Goal: Transaction & Acquisition: Purchase product/service

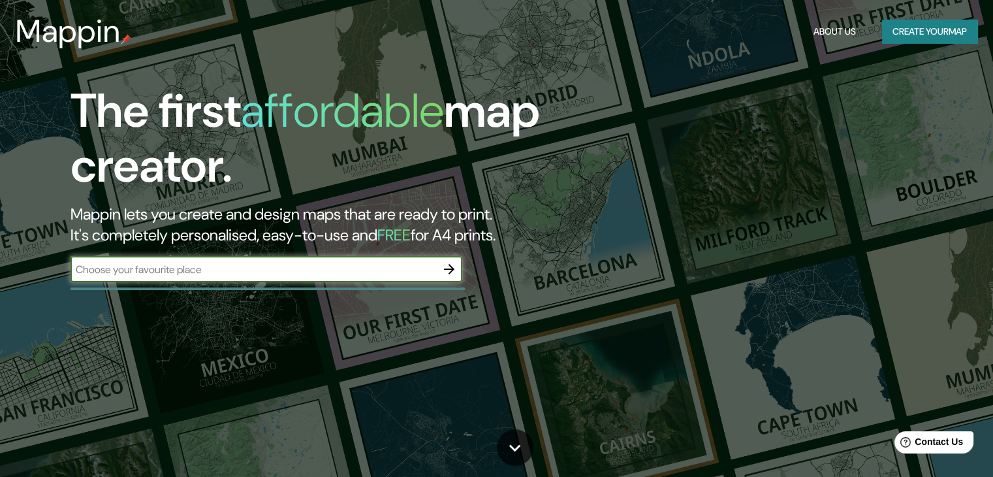
click at [254, 262] on input "text" at bounding box center [254, 269] width 366 height 15
click at [897, 35] on button "Create your map" at bounding box center [929, 32] width 95 height 24
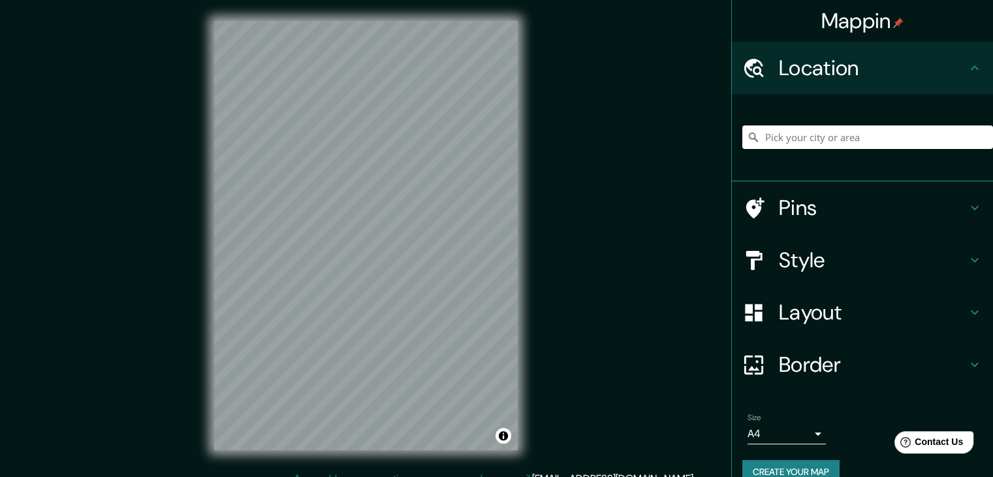
click at [782, 201] on h4 "Pins" at bounding box center [873, 208] width 188 height 26
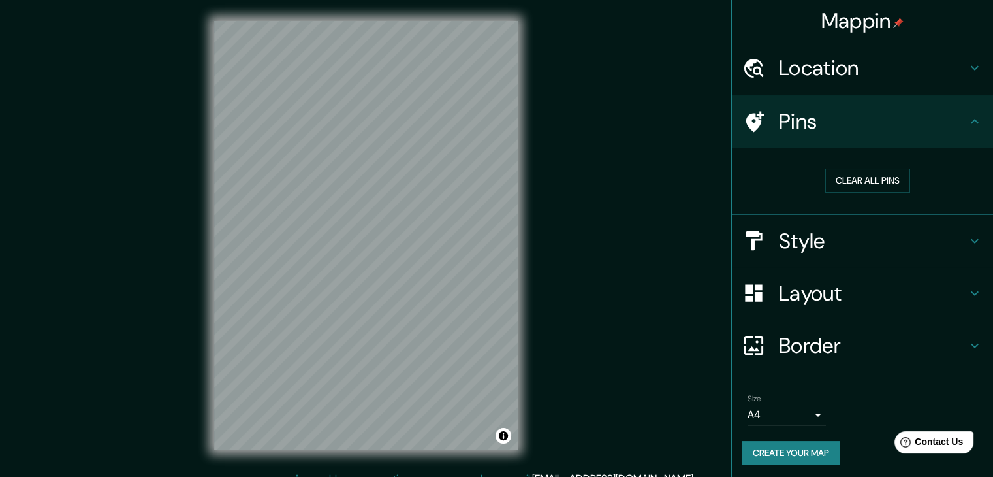
click at [812, 130] on h4 "Pins" at bounding box center [873, 121] width 188 height 26
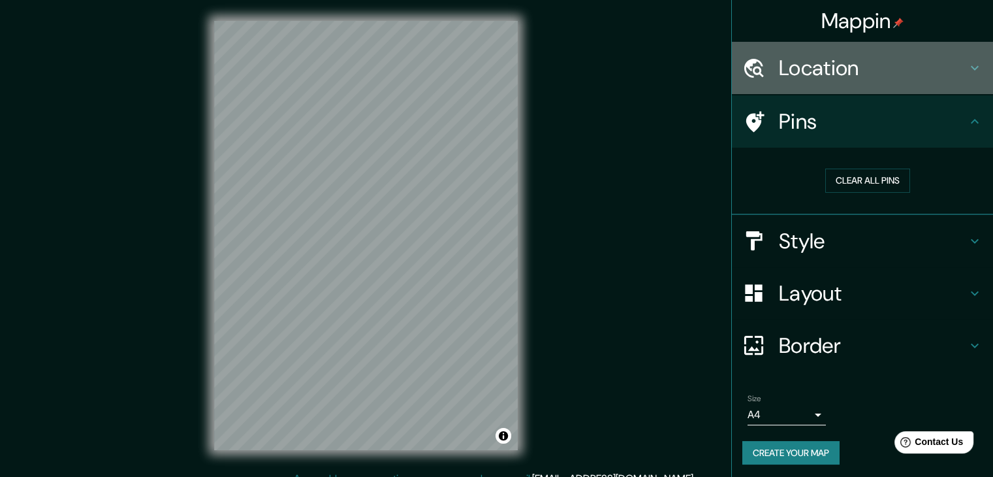
click at [796, 82] on div "Location" at bounding box center [862, 68] width 261 height 52
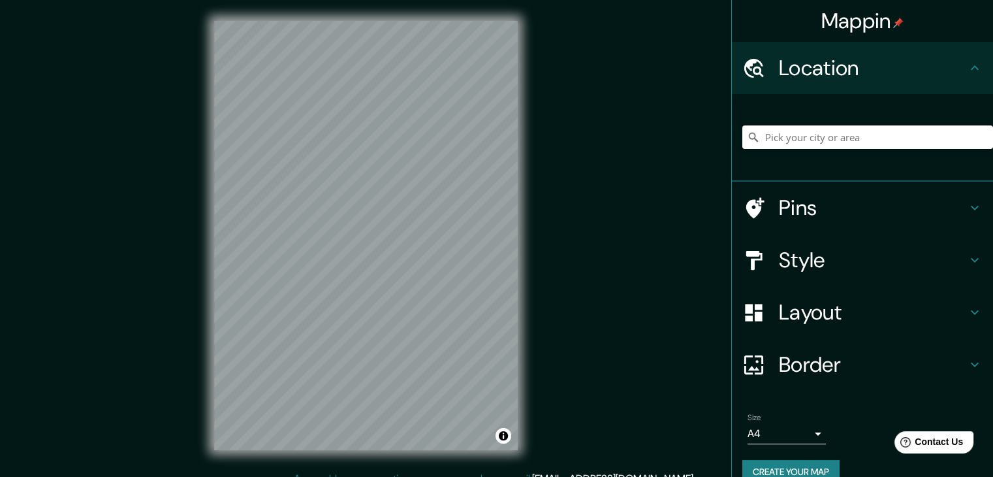
click at [776, 142] on input "Pick your city or area" at bounding box center [868, 137] width 251 height 24
click at [760, 140] on input "Aquia, [GEOGRAPHIC_DATA], [GEOGRAPHIC_DATA]" at bounding box center [868, 137] width 251 height 24
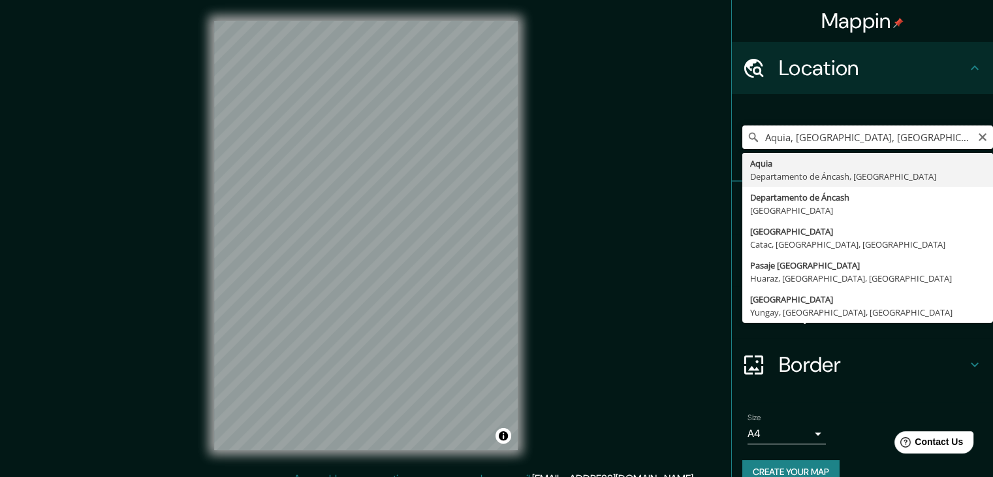
click at [762, 137] on input "Aquia, [GEOGRAPHIC_DATA], [GEOGRAPHIC_DATA]" at bounding box center [868, 137] width 251 height 24
type input "Aquia, [GEOGRAPHIC_DATA], [GEOGRAPHIC_DATA]"
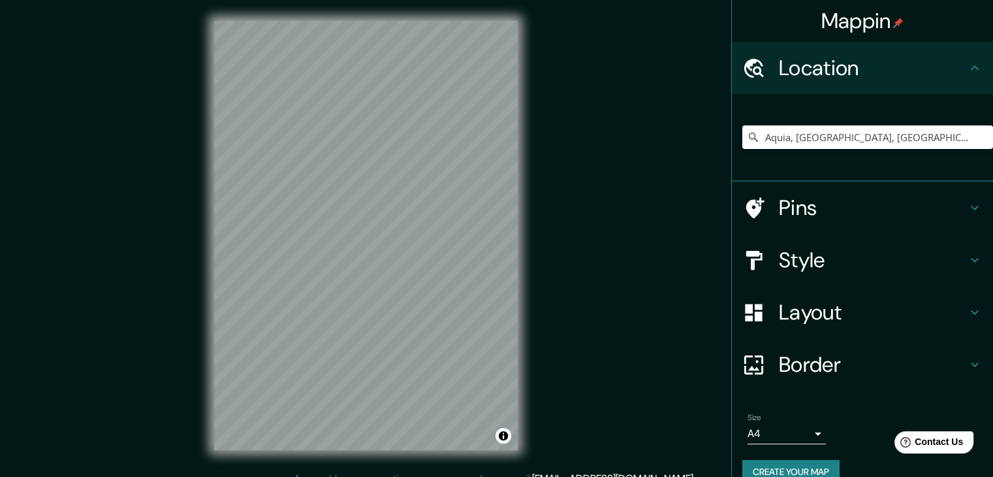
click at [519, 325] on div "© Mapbox © OpenStreetMap Improve this map" at bounding box center [366, 235] width 346 height 471
click at [747, 306] on icon at bounding box center [753, 312] width 17 height 17
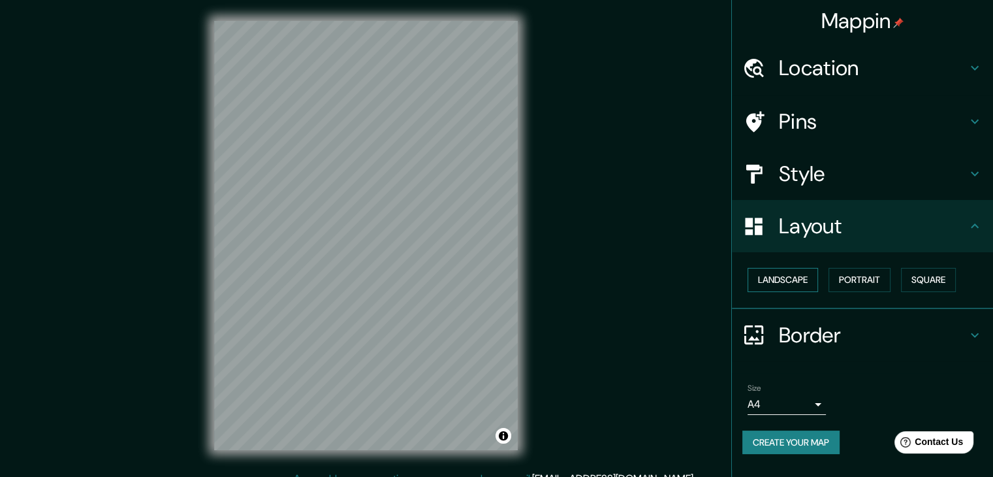
click at [780, 278] on button "Landscape" at bounding box center [783, 280] width 71 height 24
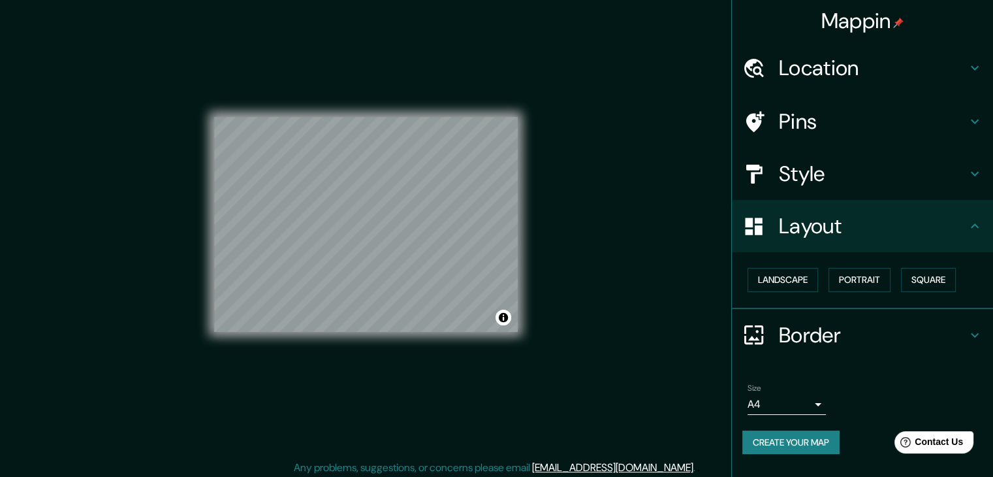
scroll to position [15, 0]
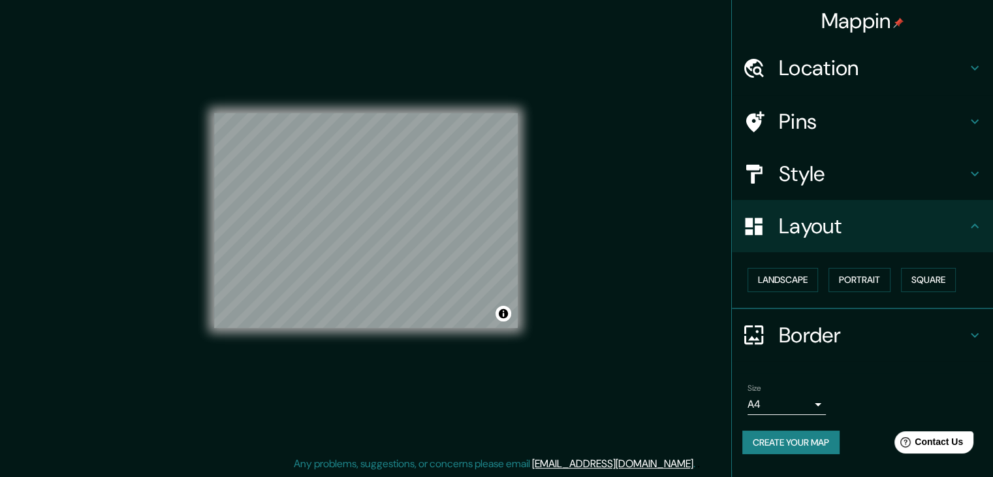
click at [792, 411] on body "Mappin Location [GEOGRAPHIC_DATA], [GEOGRAPHIC_DATA], [GEOGRAPHIC_DATA] Aquia […" at bounding box center [496, 223] width 993 height 477
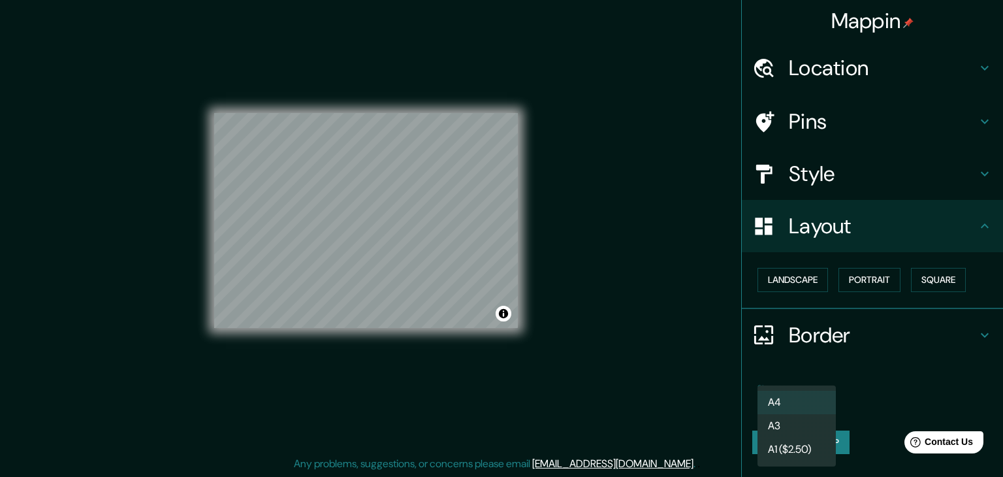
click at [801, 428] on li "A3" at bounding box center [797, 426] width 78 height 24
type input "a4"
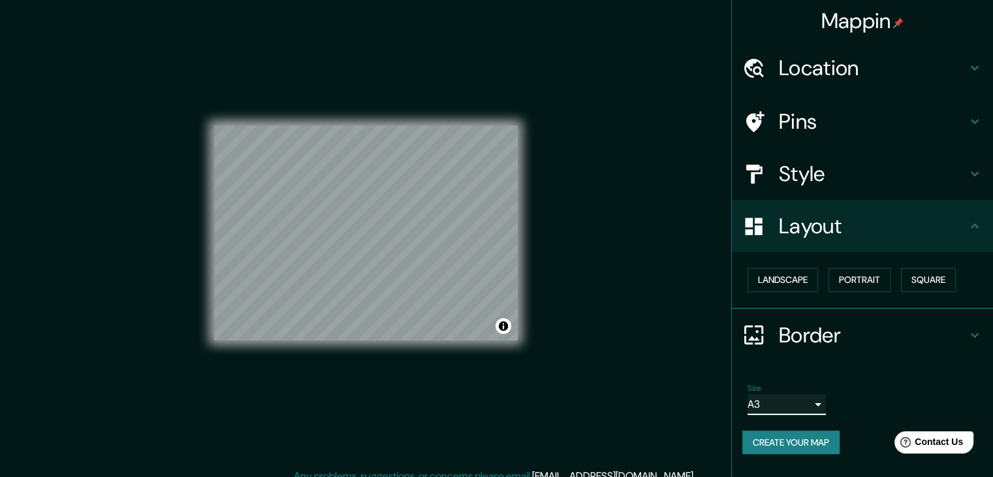
scroll to position [0, 0]
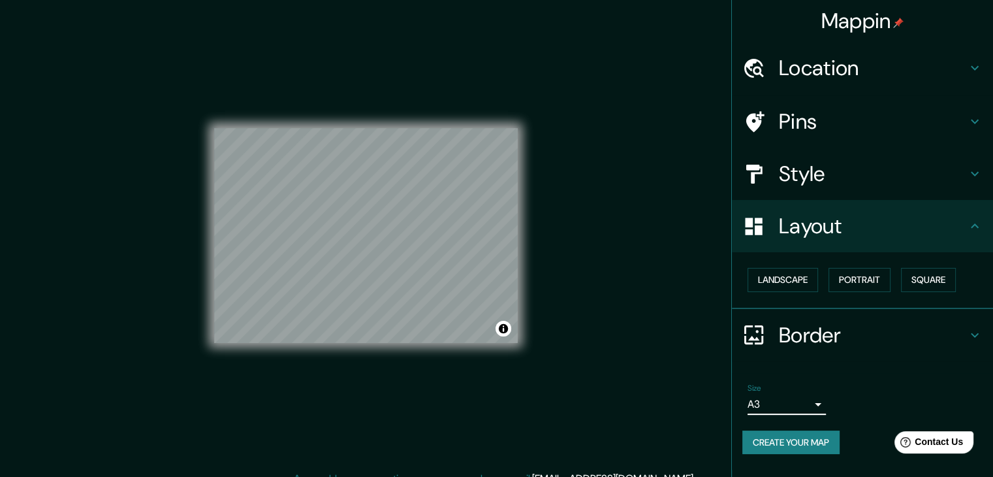
click at [829, 76] on h4 "Location" at bounding box center [873, 68] width 188 height 26
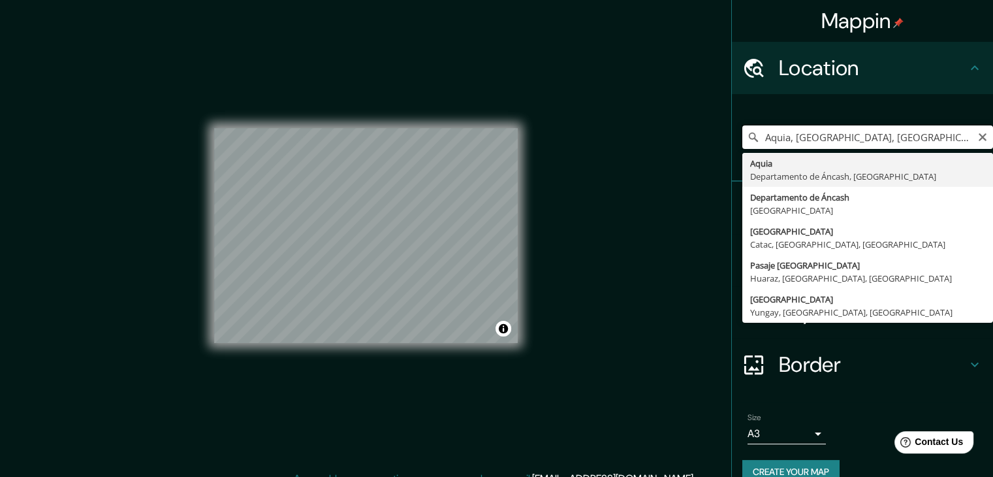
click at [803, 142] on input "Aquia, [GEOGRAPHIC_DATA], [GEOGRAPHIC_DATA]" at bounding box center [868, 137] width 251 height 24
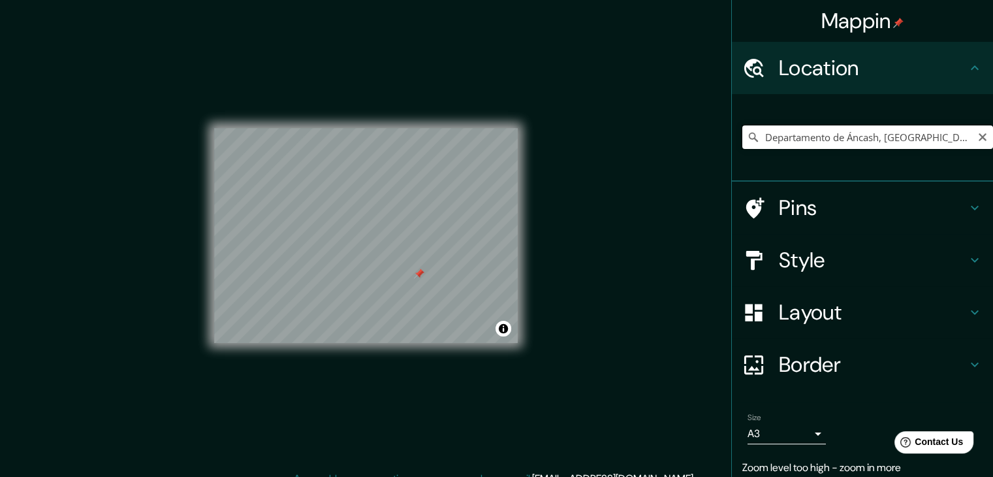
click at [904, 142] on input "Departamento de Áncash, [GEOGRAPHIC_DATA]" at bounding box center [868, 137] width 251 height 24
type input "Aquia, [GEOGRAPHIC_DATA], [GEOGRAPHIC_DATA]"
click at [792, 262] on h4 "Style" at bounding box center [873, 260] width 188 height 26
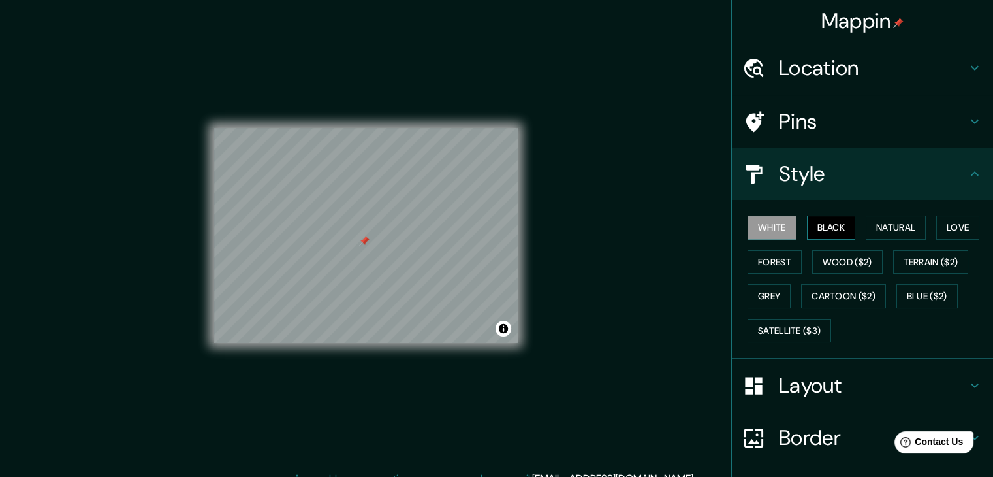
click at [817, 236] on button "Black" at bounding box center [831, 228] width 49 height 24
click at [880, 229] on button "Natural" at bounding box center [896, 228] width 60 height 24
click at [861, 24] on h4 "Mappin" at bounding box center [863, 21] width 83 height 26
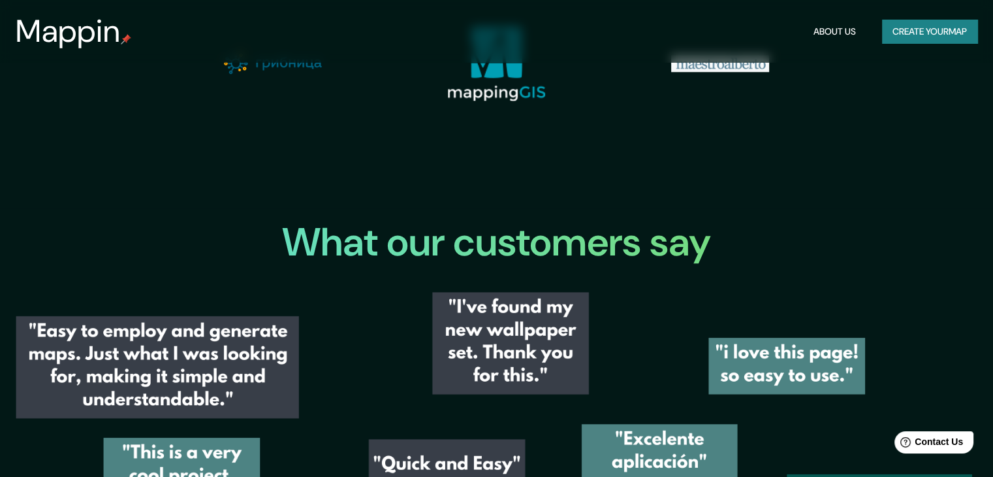
scroll to position [1886, 0]
